Goal: Task Accomplishment & Management: Manage account settings

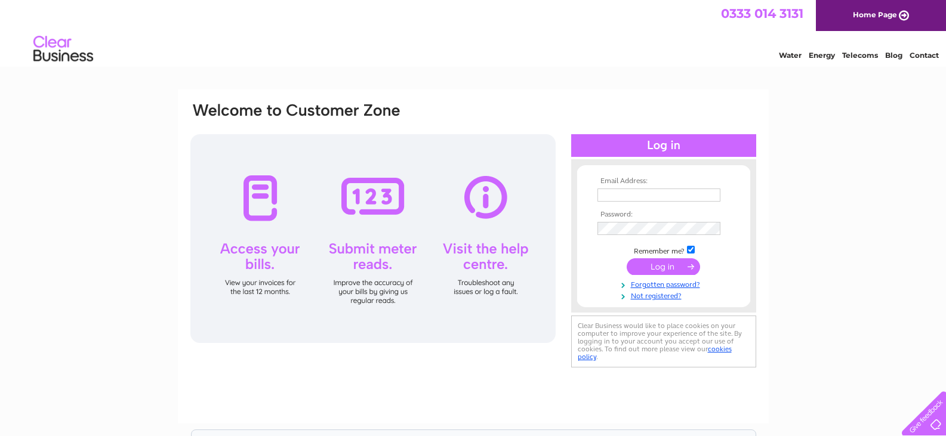
click at [626, 196] on input "text" at bounding box center [658, 195] width 123 height 13
type input "lucy@lshtransport.co.uk"
click at [659, 268] on input "submit" at bounding box center [662, 266] width 73 height 17
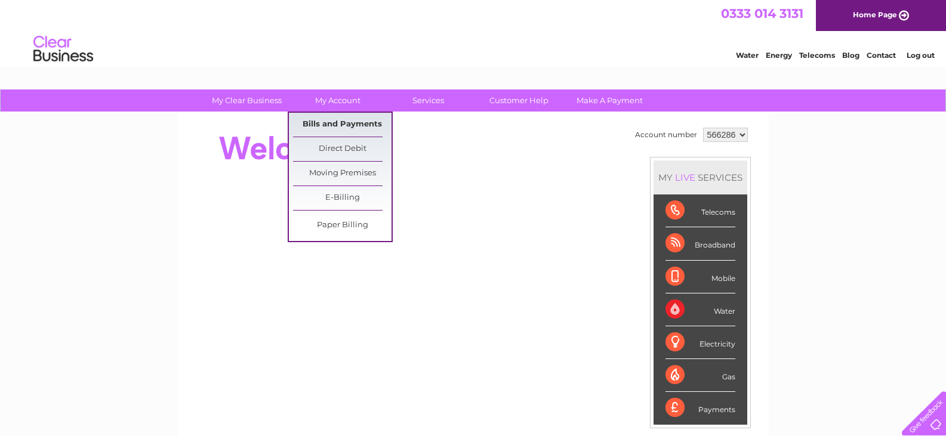
click at [350, 120] on link "Bills and Payments" at bounding box center [342, 125] width 98 height 24
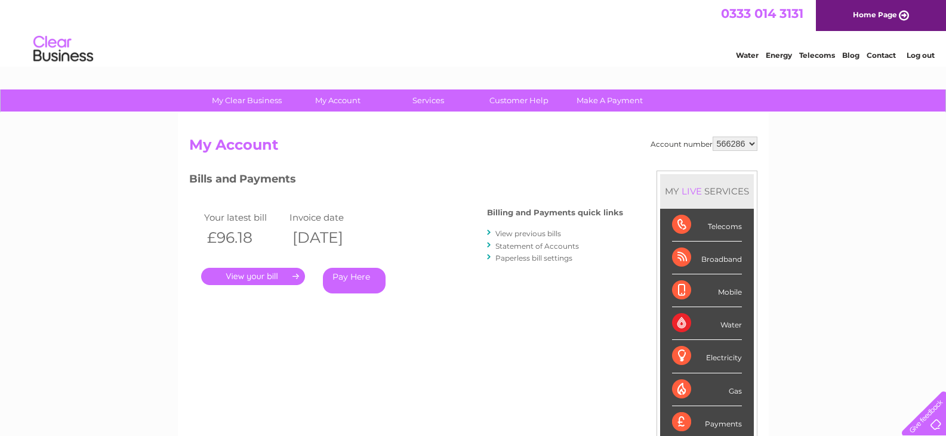
click at [245, 279] on link "." at bounding box center [253, 276] width 104 height 17
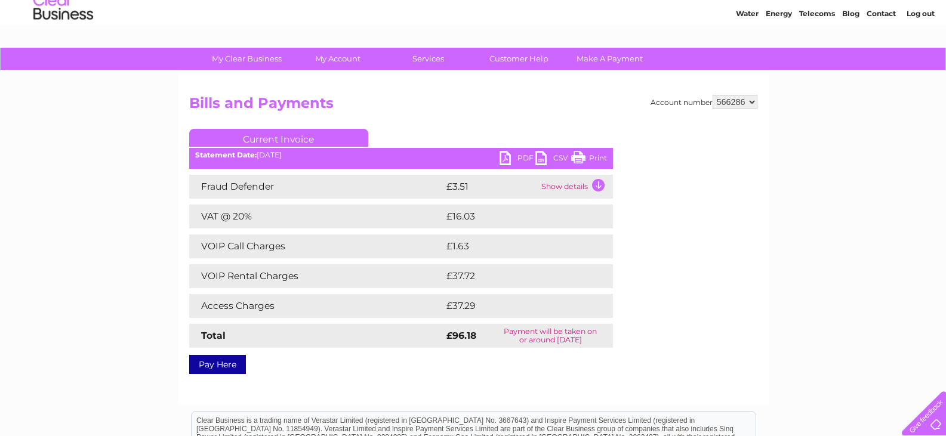
scroll to position [60, 0]
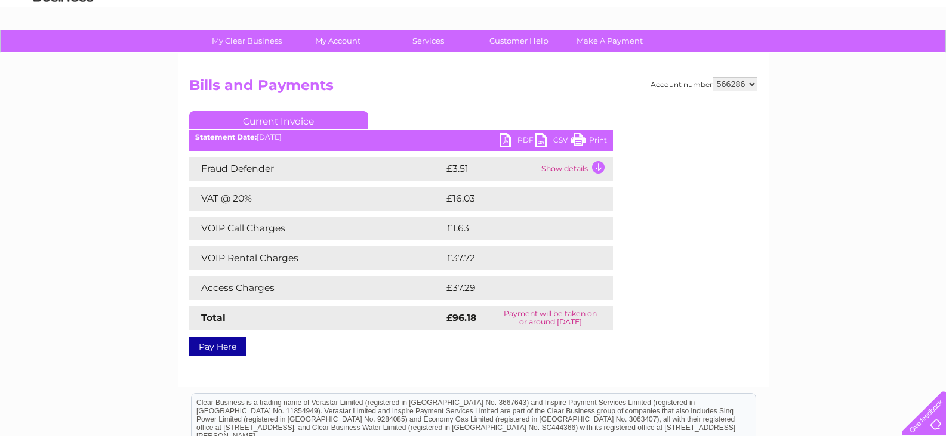
click at [507, 141] on link "PDF" at bounding box center [517, 141] width 36 height 17
